Goal: Information Seeking & Learning: Learn about a topic

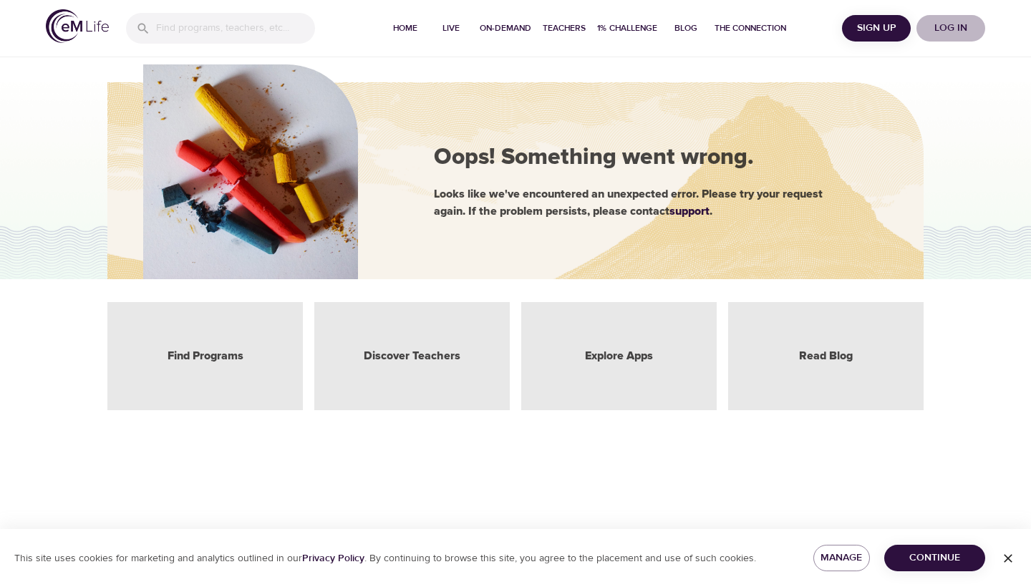
click at [945, 37] on button "Log in" at bounding box center [951, 28] width 69 height 26
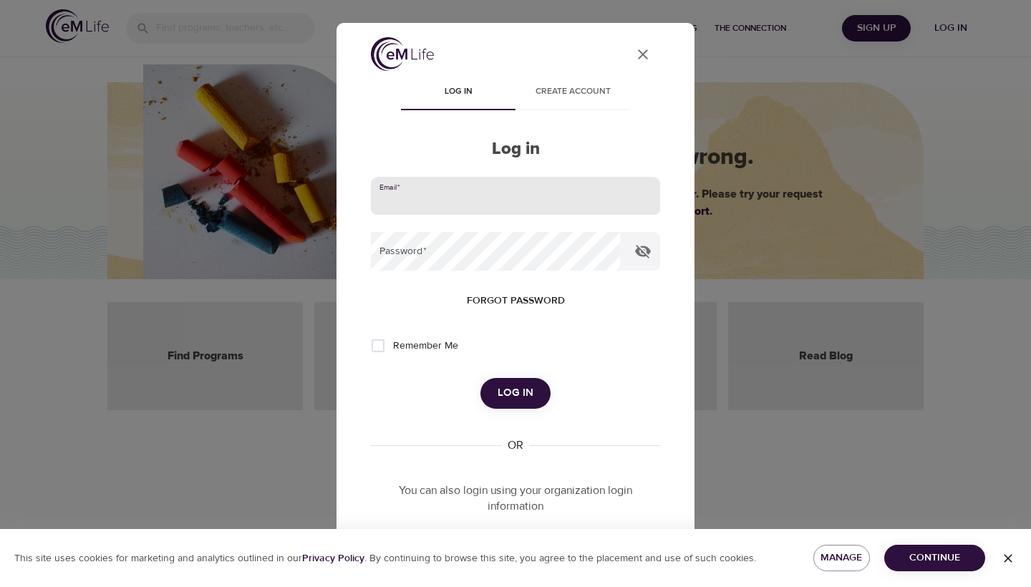
type input "[EMAIL_ADDRESS][DOMAIN_NAME]"
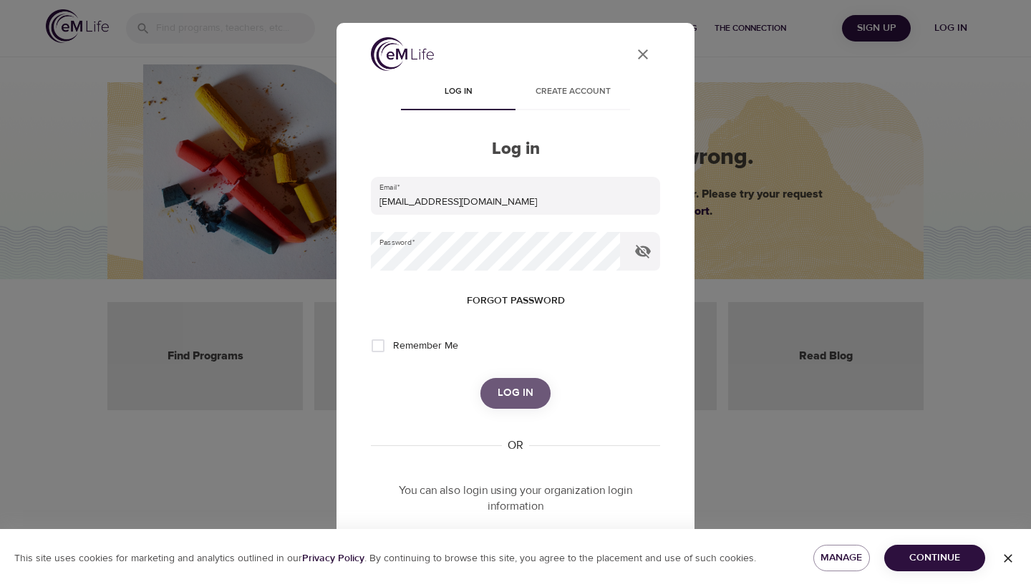
click at [511, 398] on span "Log in" at bounding box center [516, 393] width 36 height 19
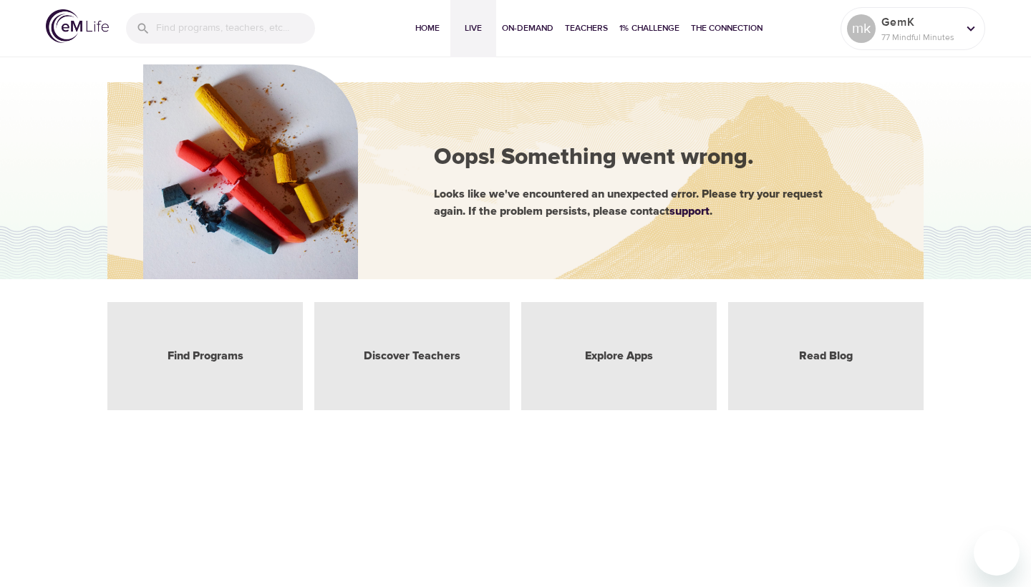
click at [477, 32] on span "Live" at bounding box center [473, 28] width 34 height 15
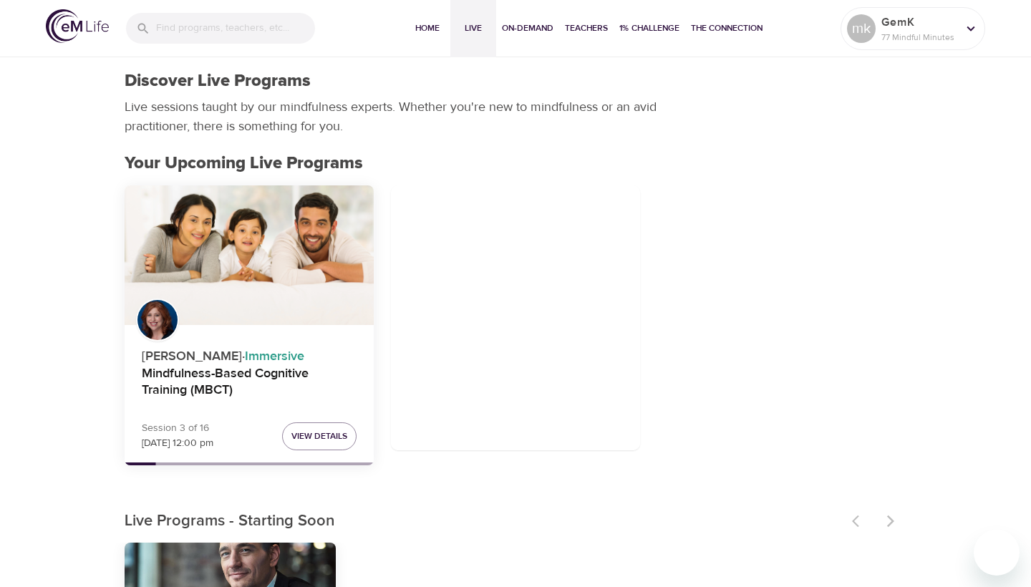
click at [243, 238] on div "Mindfulness-Based Cognitive Training (MBCT)" at bounding box center [249, 255] width 249 height 140
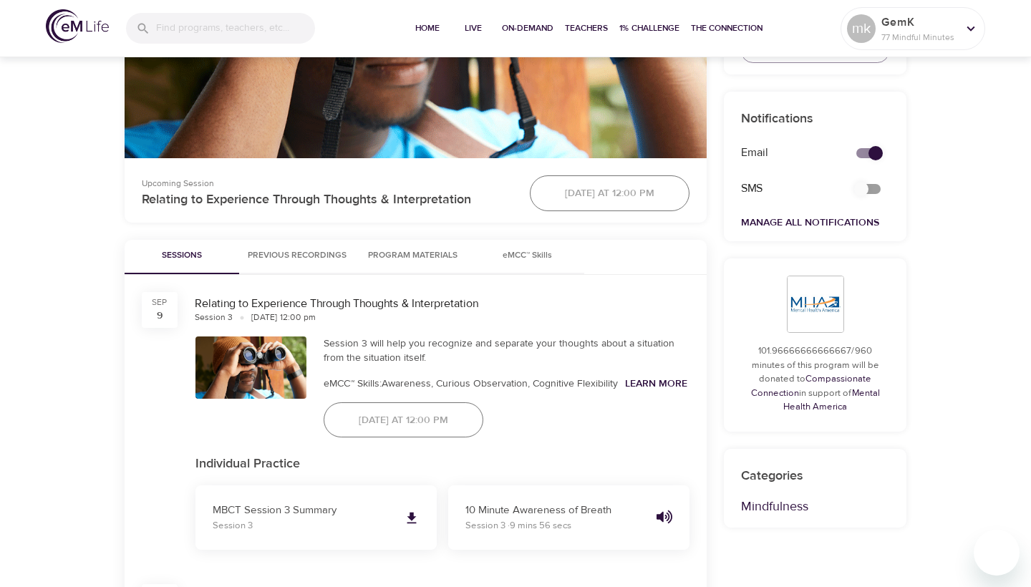
scroll to position [505, 0]
click at [427, 261] on span "Program Materials" at bounding box center [412, 255] width 97 height 15
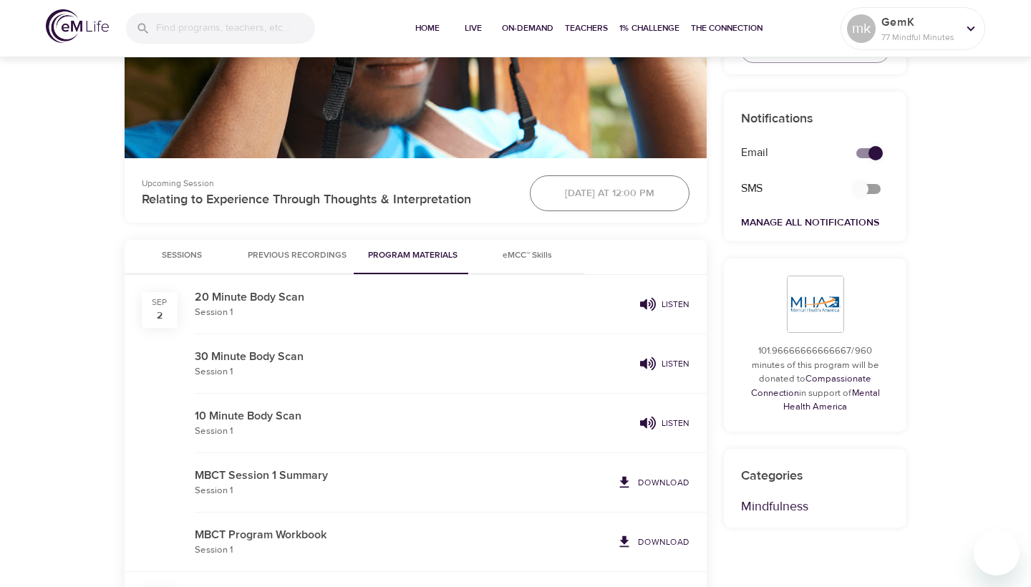
click at [649, 415] on icon "button" at bounding box center [648, 423] width 16 height 16
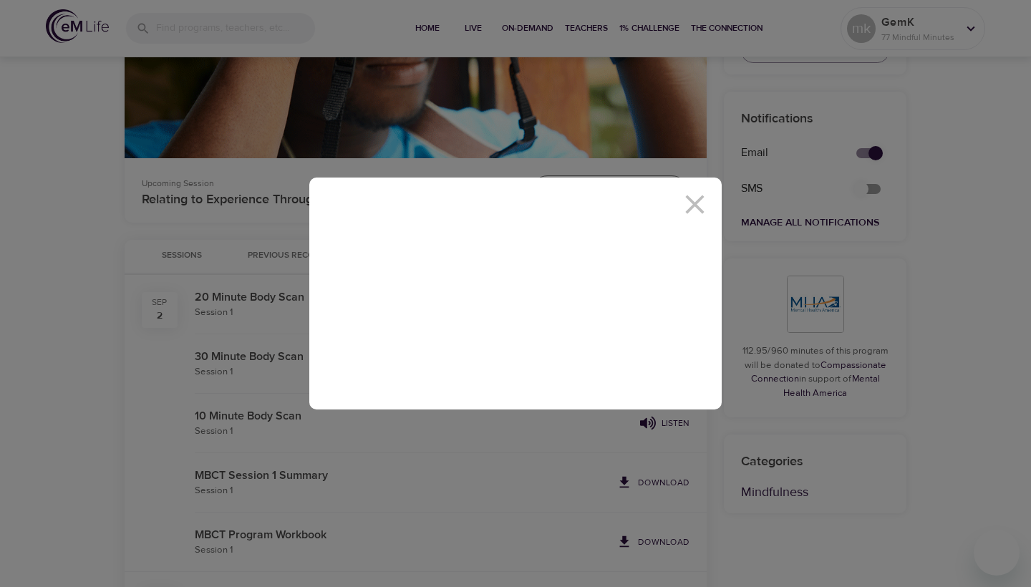
click at [707, 76] on div at bounding box center [515, 293] width 1031 height 587
click at [695, 203] on icon at bounding box center [694, 204] width 19 height 19
